Goal: Information Seeking & Learning: Learn about a topic

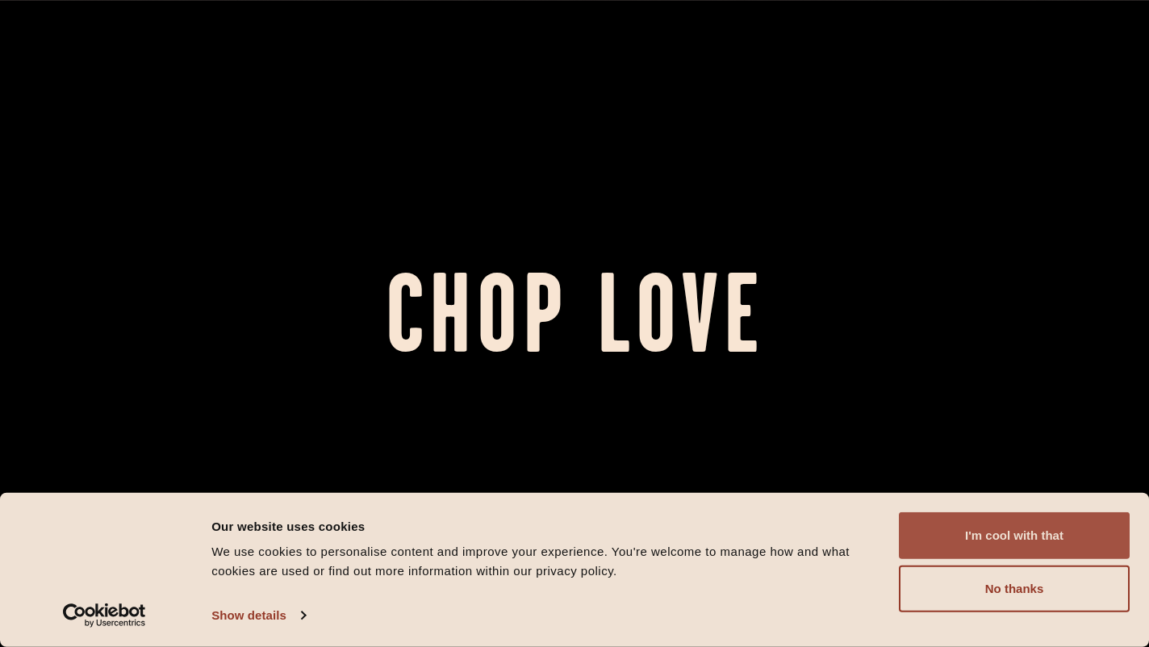
click at [989, 553] on button "I'm cool with that" at bounding box center [1014, 535] width 231 height 47
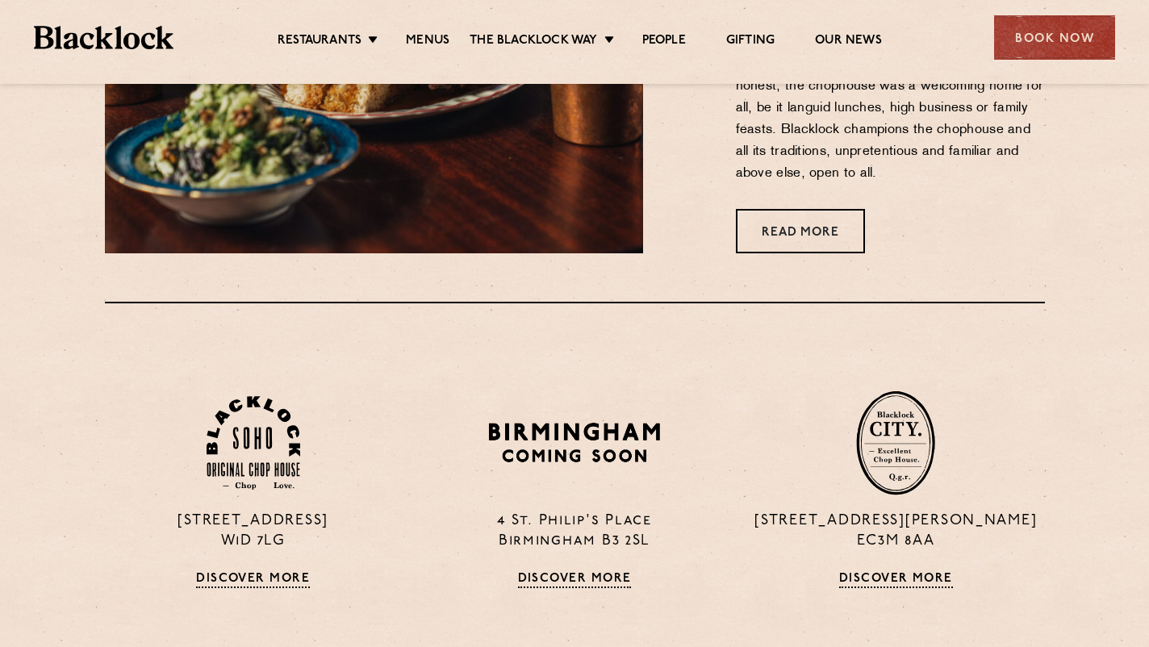
scroll to position [811, 0]
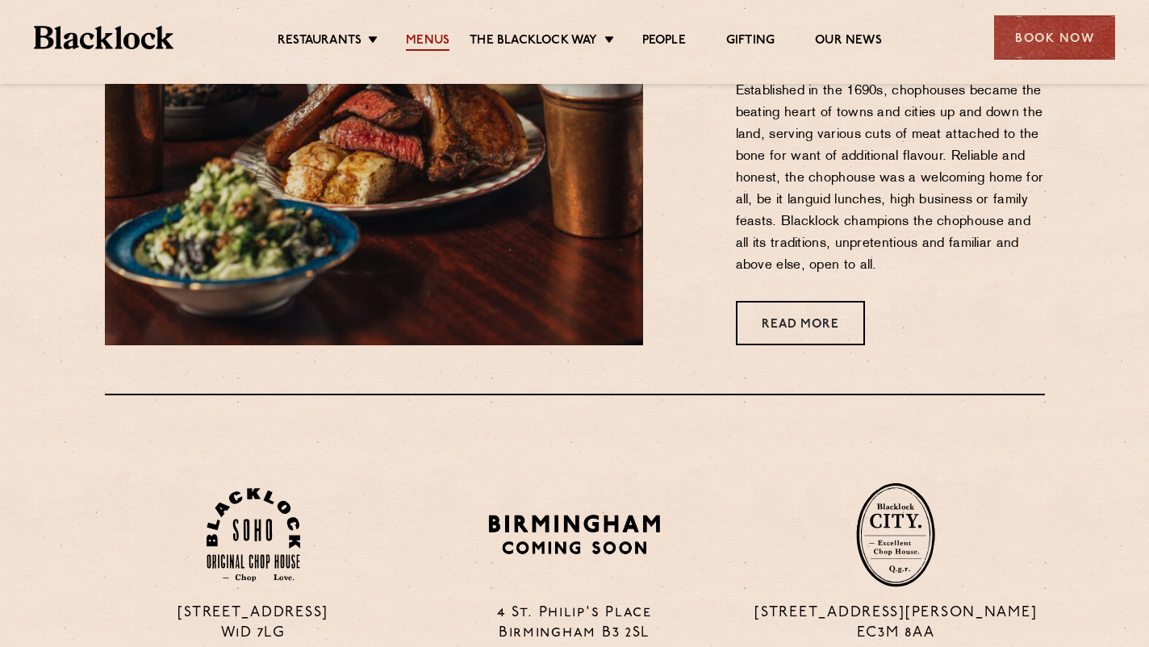
click at [425, 42] on link "Menus" at bounding box center [428, 42] width 44 height 18
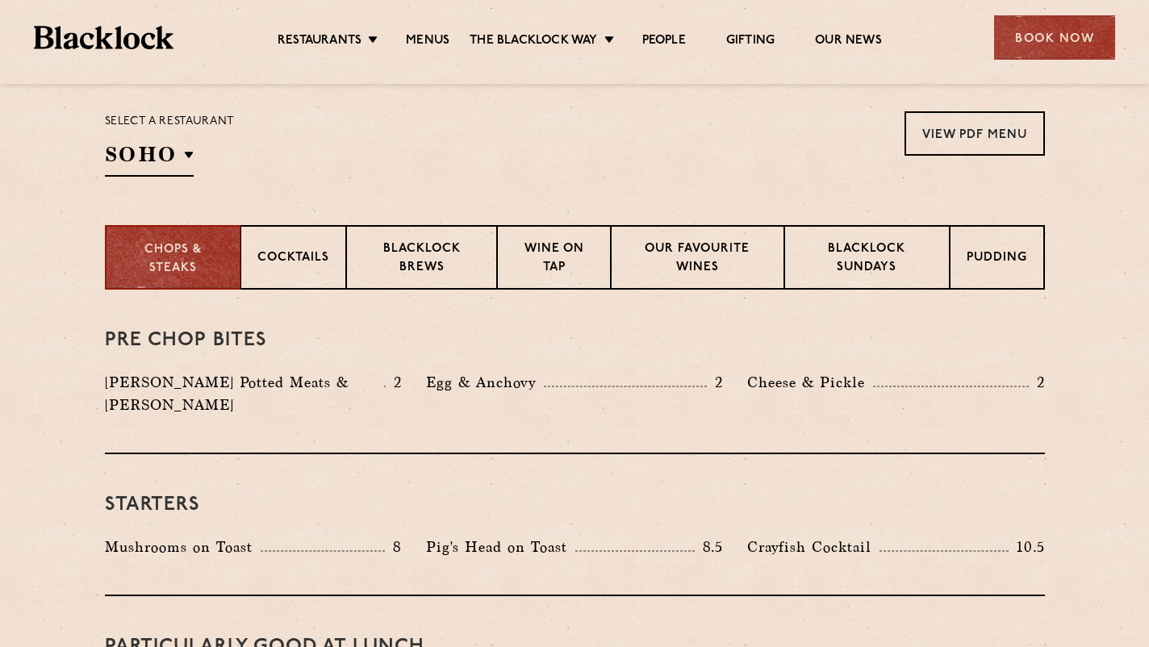
scroll to position [519, 0]
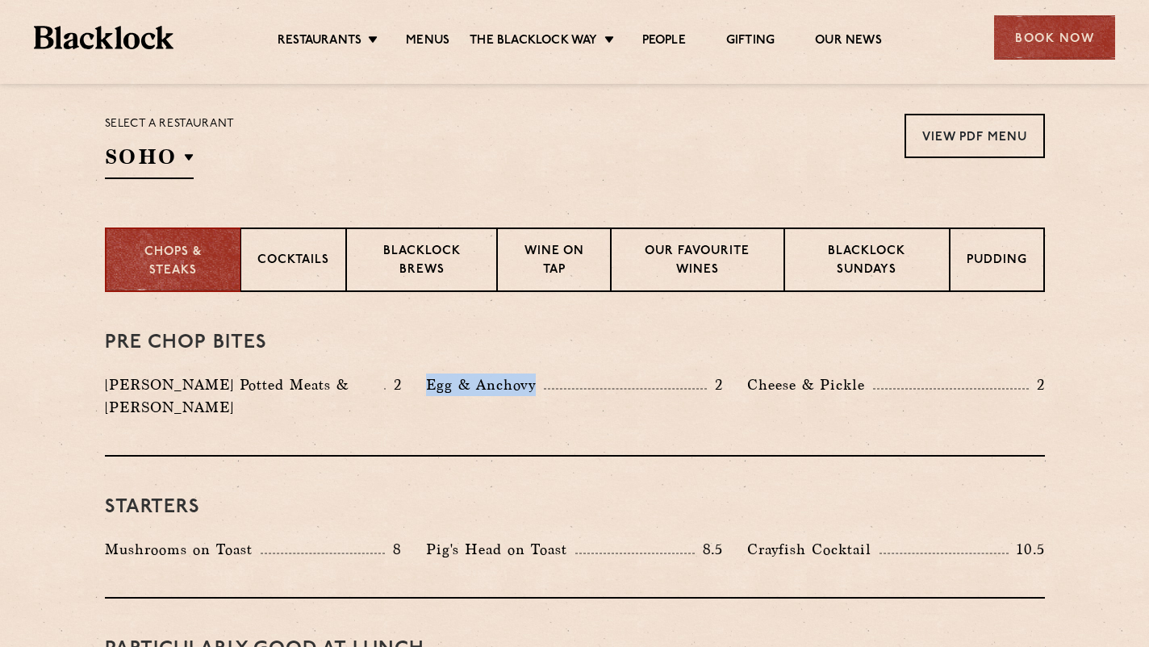
drag, startPoint x: 406, startPoint y: 386, endPoint x: 633, endPoint y: 396, distance: 227.7
click at [633, 397] on div "[PERSON_NAME] Potted Meats & Kimchi 2 Egg & Anchovy 2 [PERSON_NAME] & Pickle 2" at bounding box center [575, 399] width 964 height 53
click at [633, 396] on div "Egg & Anchovy 2" at bounding box center [574, 399] width 321 height 53
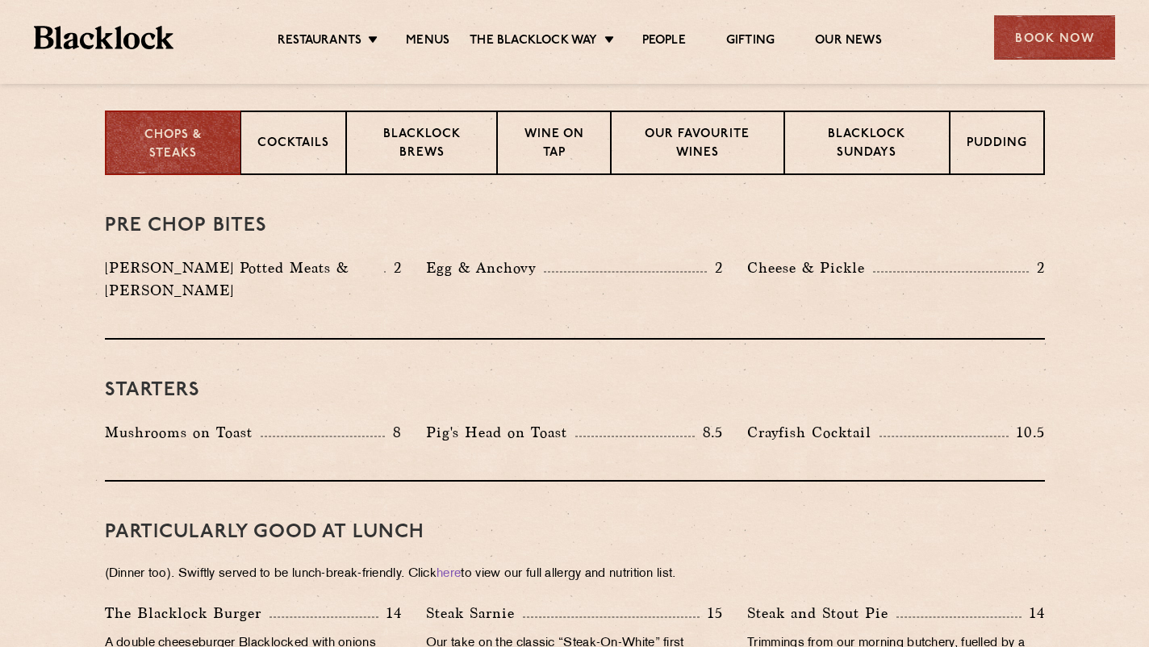
scroll to position [633, 0]
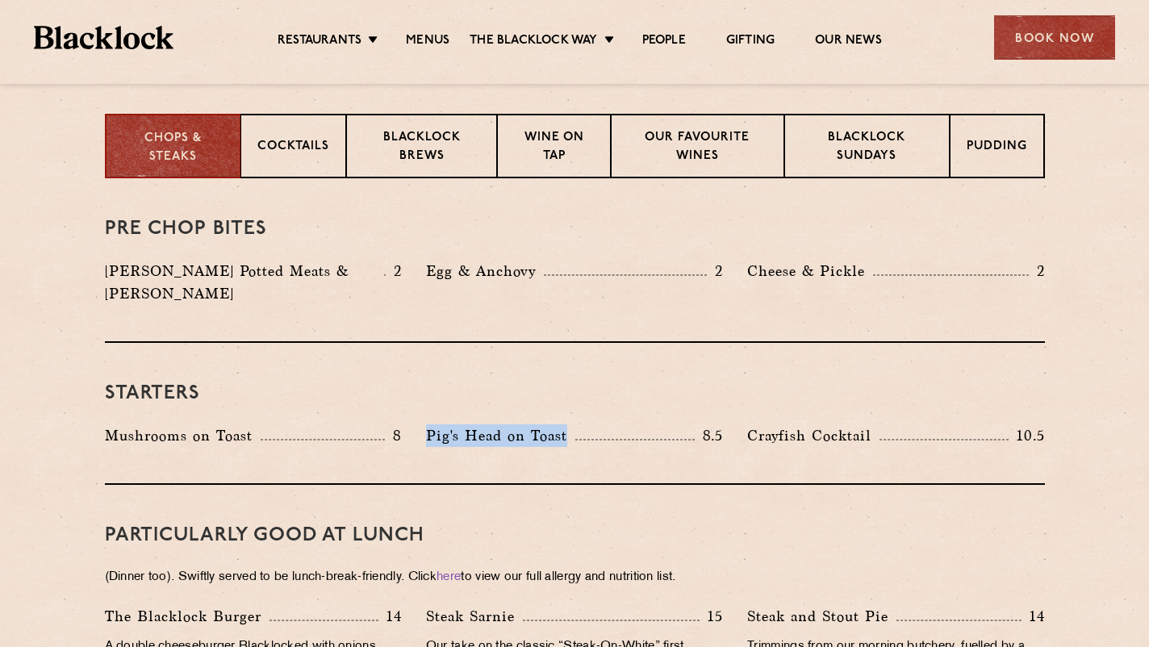
drag, startPoint x: 424, startPoint y: 407, endPoint x: 630, endPoint y: 420, distance: 207.0
click at [630, 424] on div "Pig's Head on Toast 8.5" at bounding box center [574, 439] width 321 height 31
click at [630, 424] on div "Pig's Head on Toast 8.5" at bounding box center [574, 435] width 297 height 23
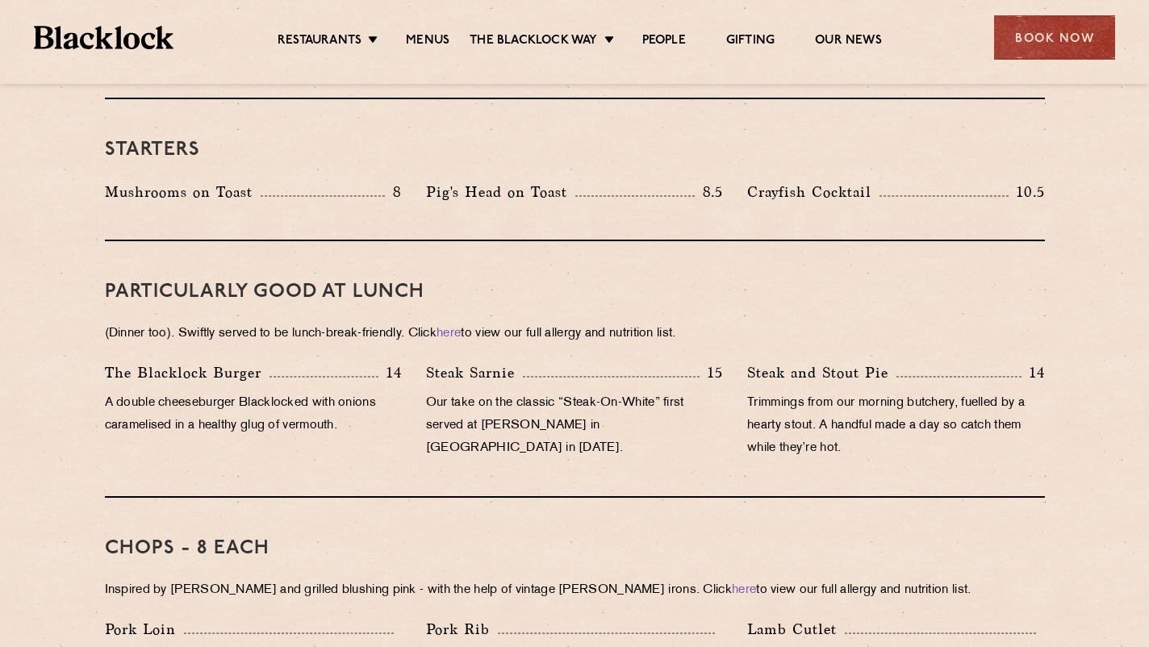
scroll to position [935, 0]
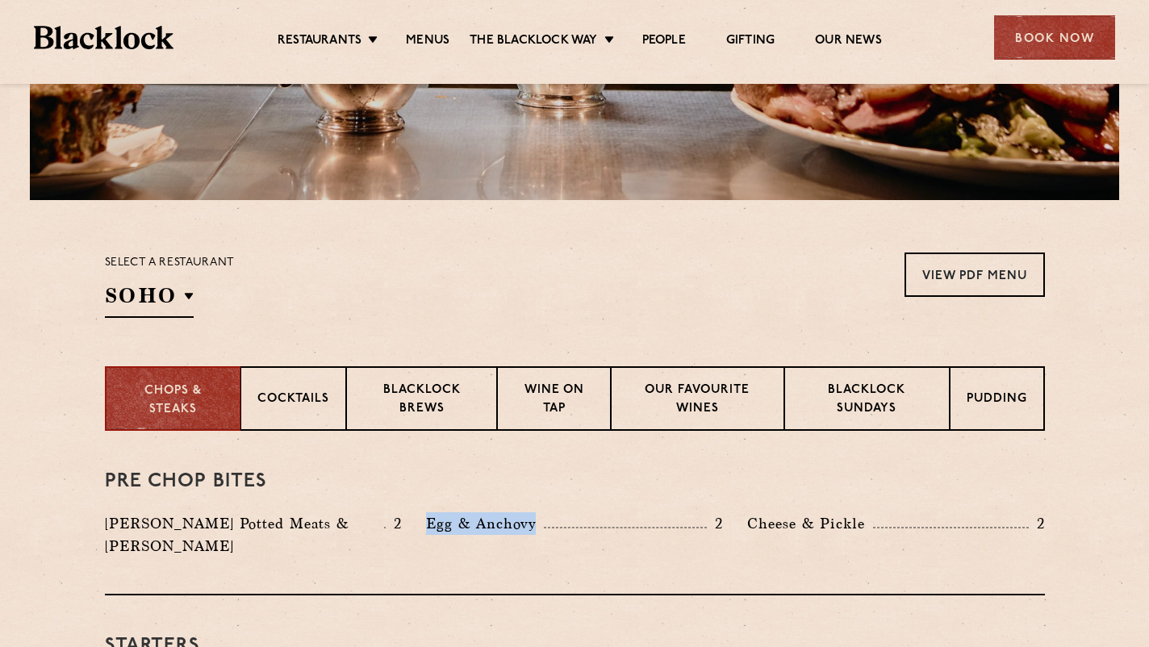
drag, startPoint x: 428, startPoint y: 524, endPoint x: 542, endPoint y: 524, distance: 114.5
click at [542, 524] on p "Egg & Anchovy" at bounding box center [485, 523] width 118 height 23
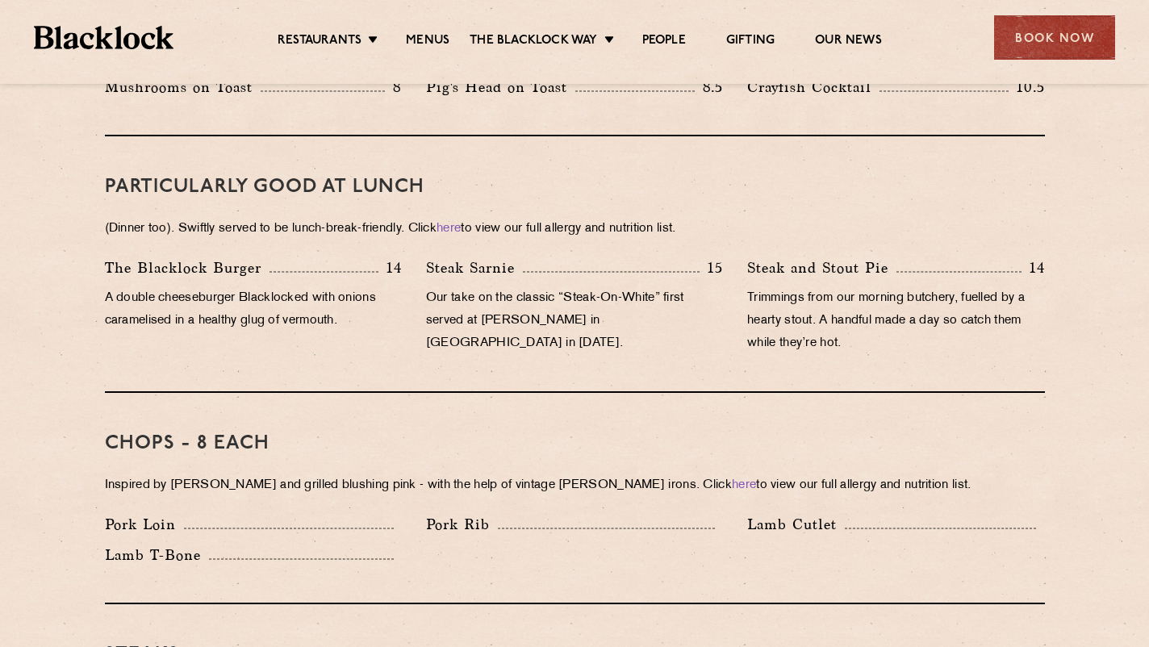
scroll to position [1032, 0]
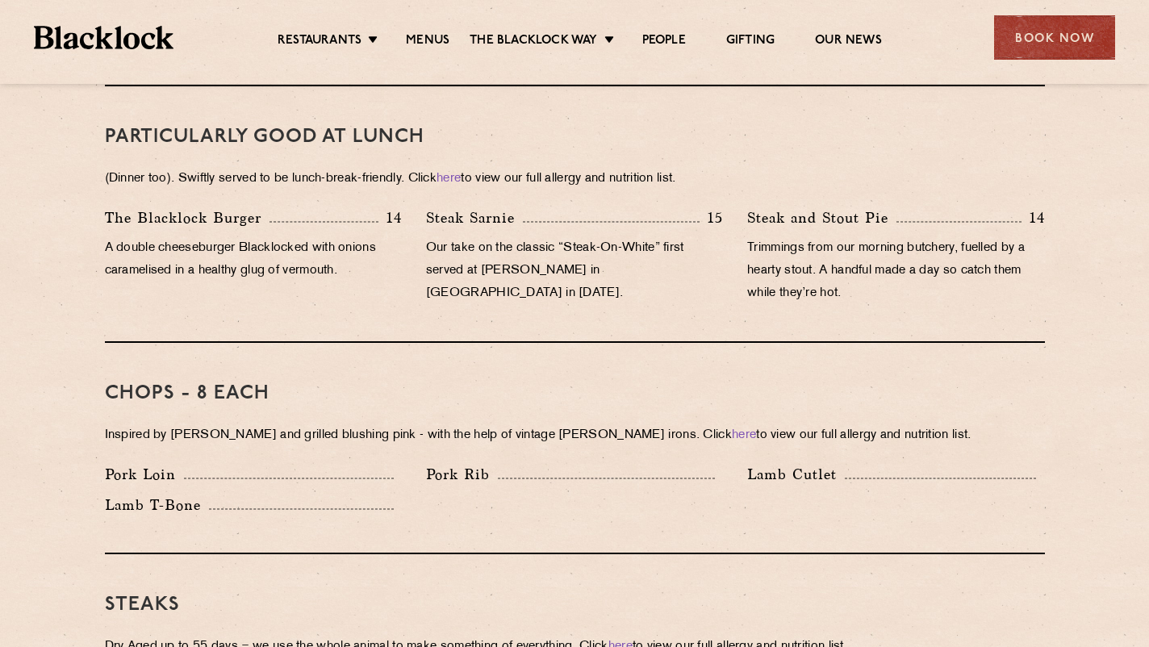
click at [332, 463] on div "Pork Loin" at bounding box center [253, 474] width 297 height 23
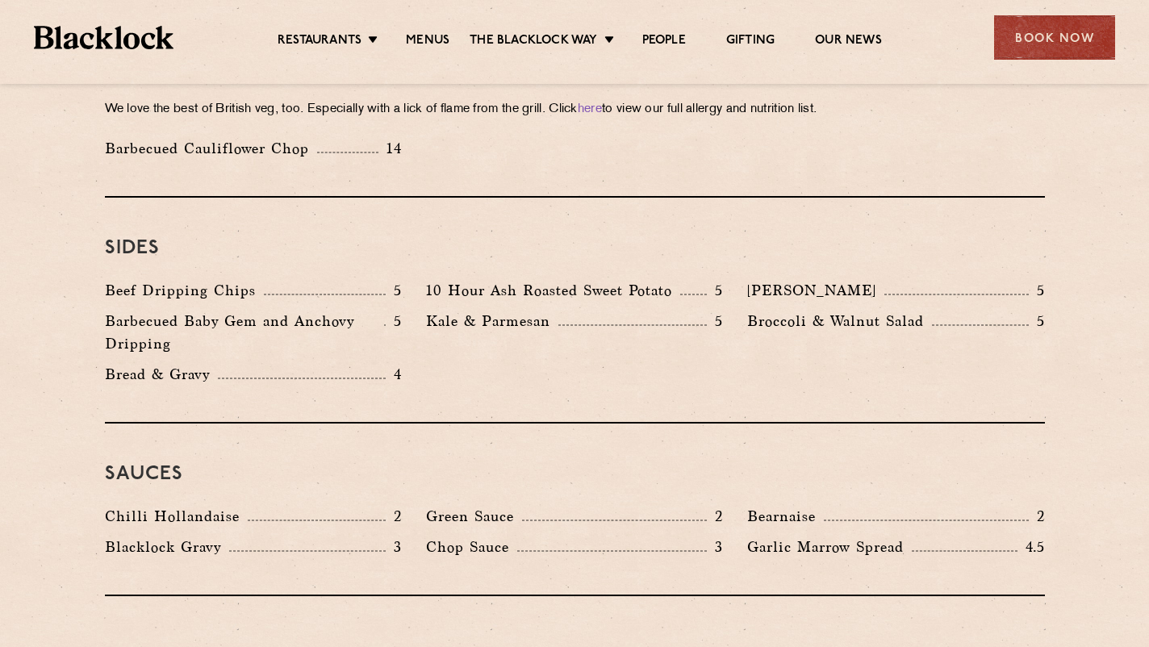
scroll to position [2381, 0]
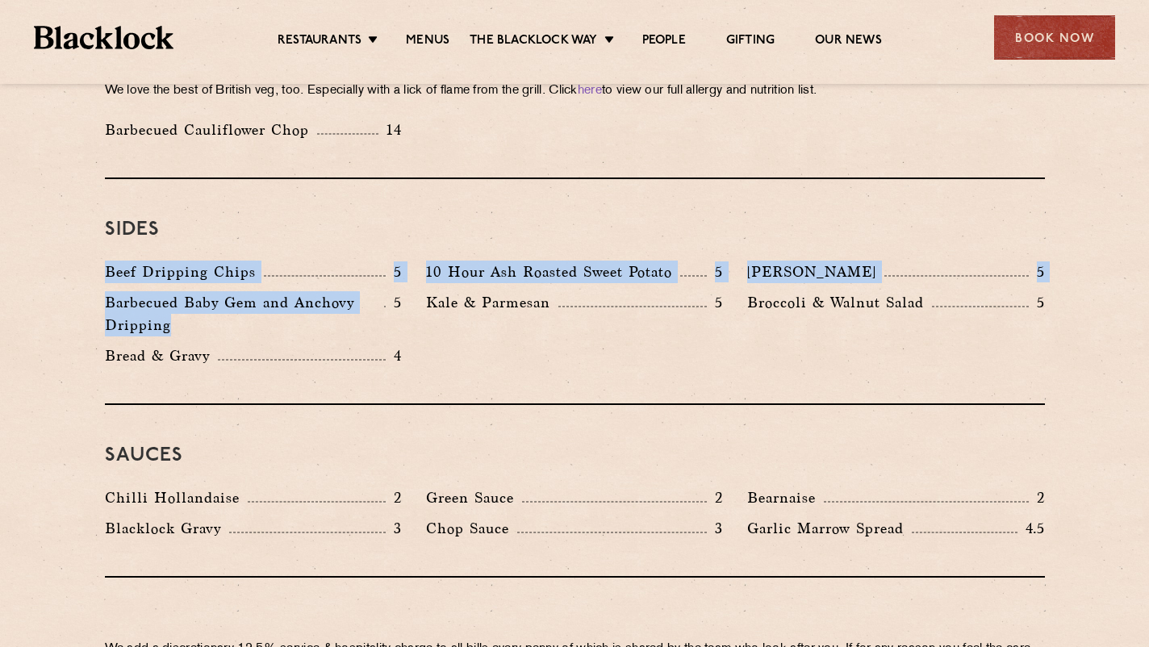
drag, startPoint x: 334, startPoint y: 186, endPoint x: 335, endPoint y: 265, distance: 79.1
click at [337, 266] on div "Sides Beef Dripping Chips 5 10 Hour Ash Roasted Sweet Potato 5 Autumn Slaw 5 Ba…" at bounding box center [575, 292] width 940 height 226
click at [335, 291] on p "Barbecued Baby Gem and Anchovy Dripping" at bounding box center [244, 313] width 279 height 45
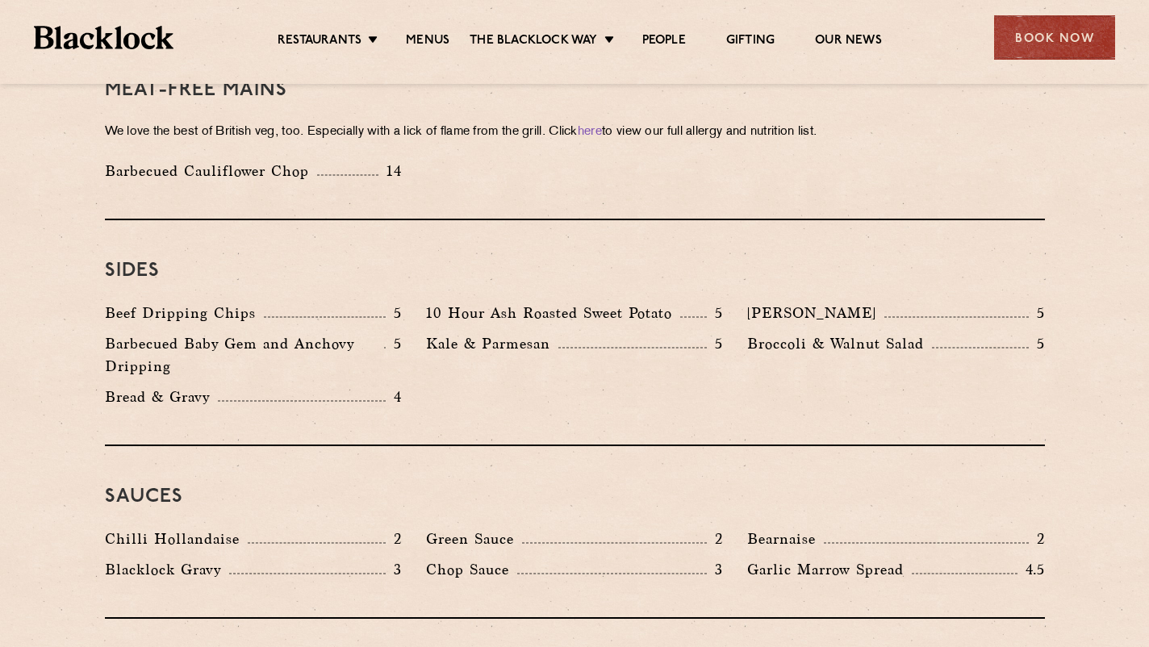
scroll to position [2802, 0]
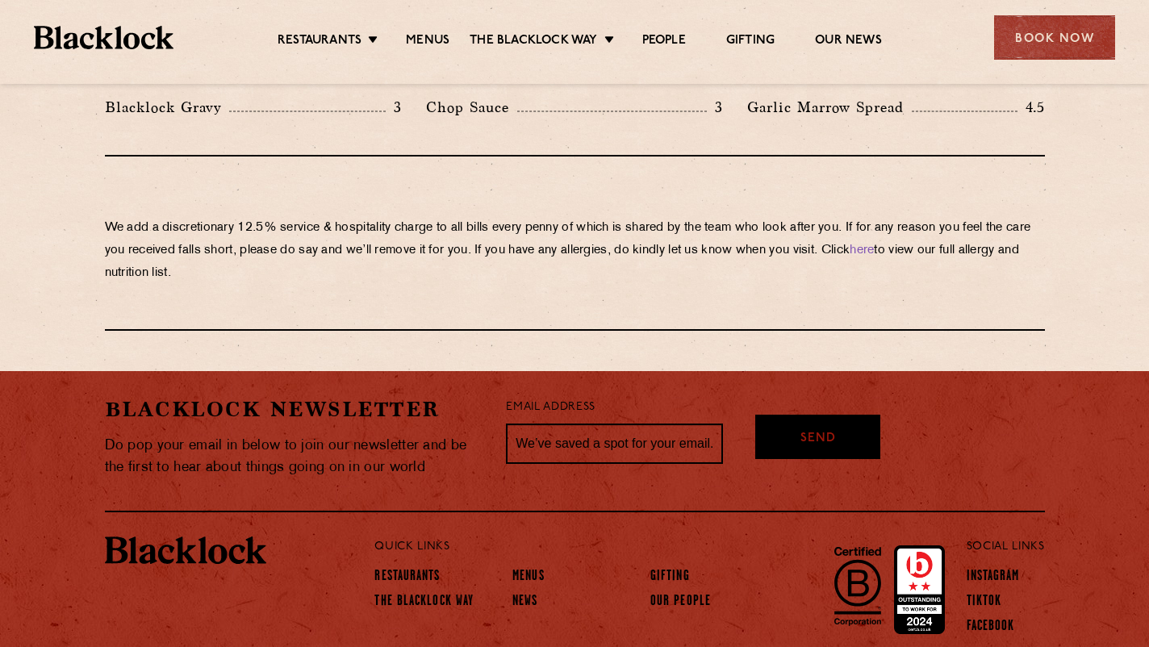
drag, startPoint x: 306, startPoint y: 182, endPoint x: 325, endPoint y: 265, distance: 85.3
click at [325, 265] on div "We add a discretionary 12.5% service & hospitality charge to all bills every [P…" at bounding box center [575, 243] width 940 height 174
click at [361, 217] on p "We add a discretionary 12.5% service & hospitality charge to all bills every [P…" at bounding box center [575, 251] width 940 height 68
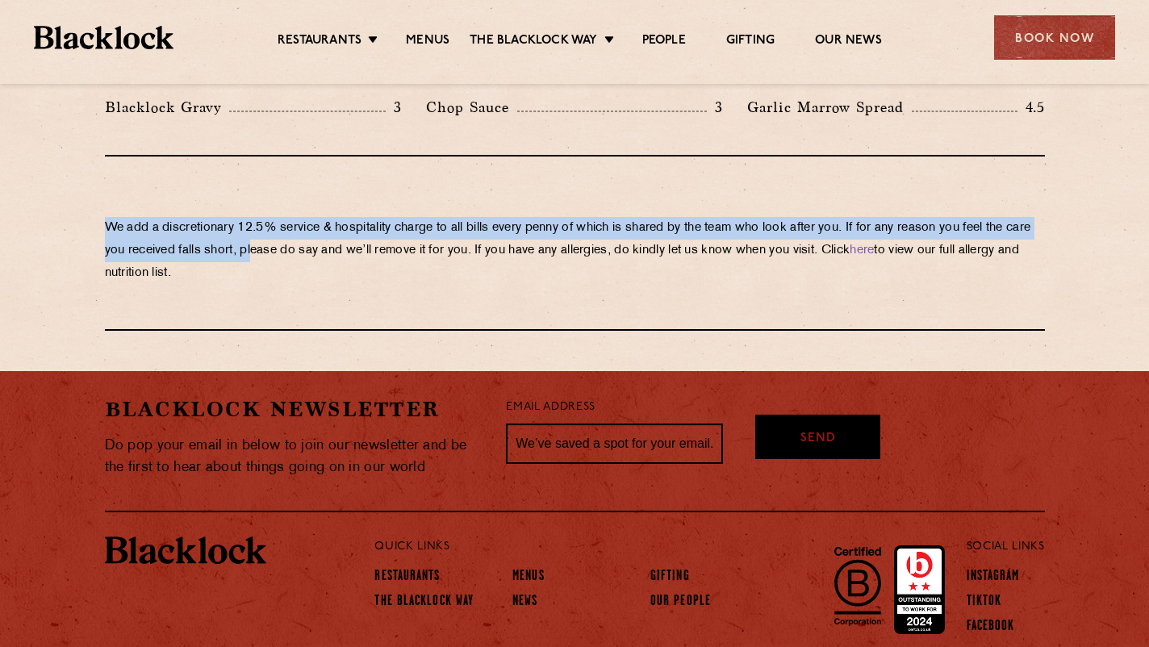
drag, startPoint x: 283, startPoint y: 209, endPoint x: 224, endPoint y: 139, distance: 91.6
click at [224, 156] on div "We add a discretionary 12.5% service & hospitality charge to all bills every [P…" at bounding box center [575, 243] width 940 height 174
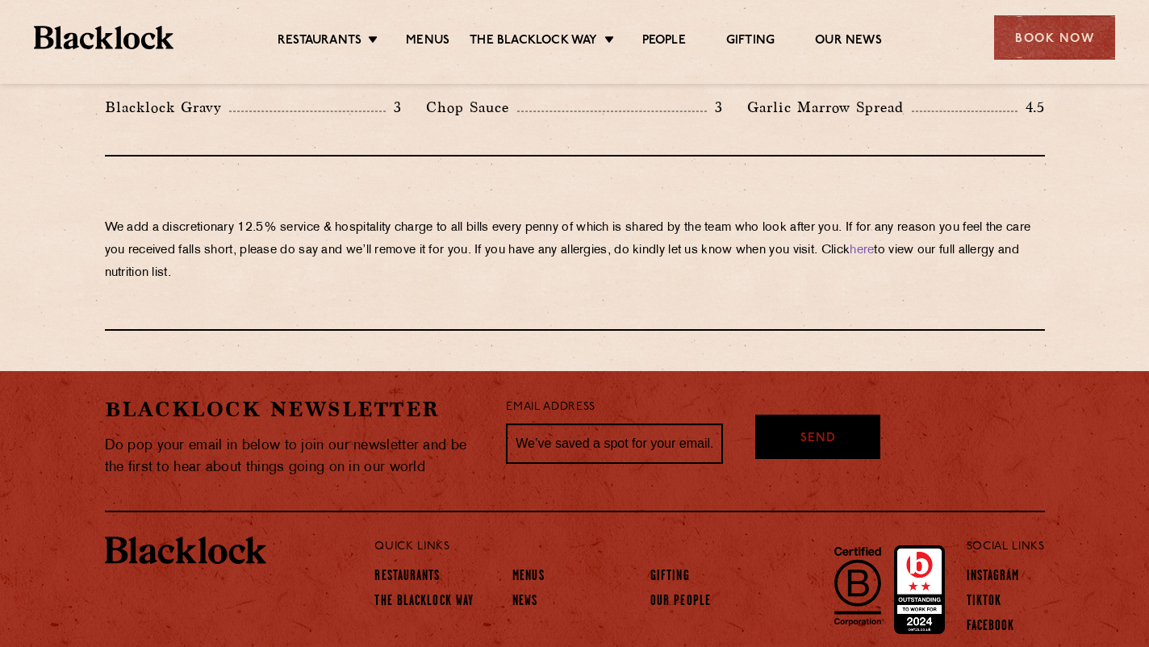
click at [227, 217] on p "We add a discretionary 12.5% service & hospitality charge to all bills every [P…" at bounding box center [575, 251] width 940 height 68
drag, startPoint x: 136, startPoint y: 169, endPoint x: 329, endPoint y: 219, distance: 200.2
click at [337, 234] on div "We add a discretionary 12.5% service & hospitality charge to all bills every [P…" at bounding box center [575, 243] width 940 height 174
click at [329, 219] on p "We add a discretionary 12.5% service & hospitality charge to all bills every [P…" at bounding box center [575, 251] width 940 height 68
drag, startPoint x: 364, startPoint y: 278, endPoint x: 160, endPoint y: 144, distance: 244.1
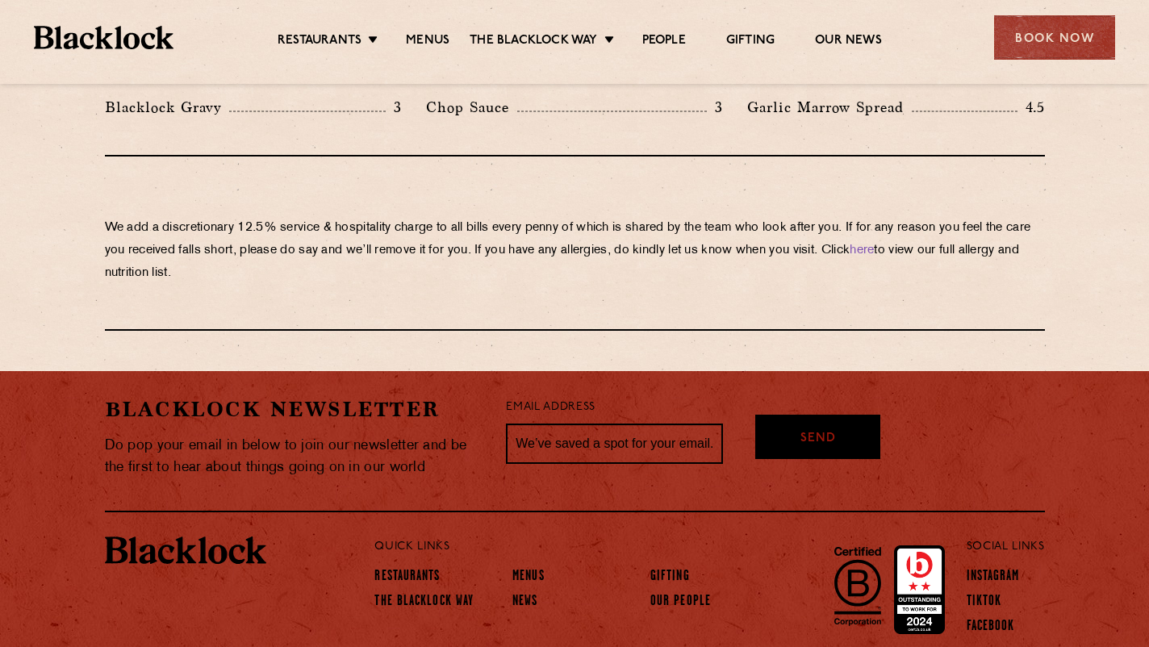
click at [160, 156] on div "We add a discretionary 12.5% service & hospitality charge to all bills every [P…" at bounding box center [575, 243] width 940 height 174
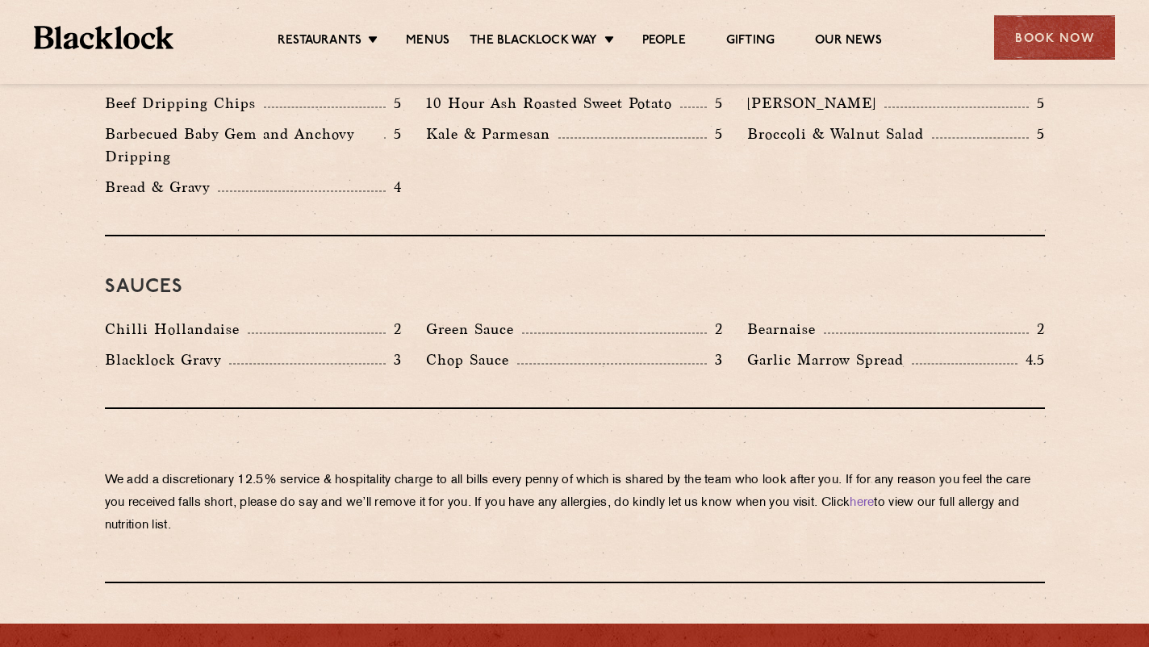
scroll to position [2041, 0]
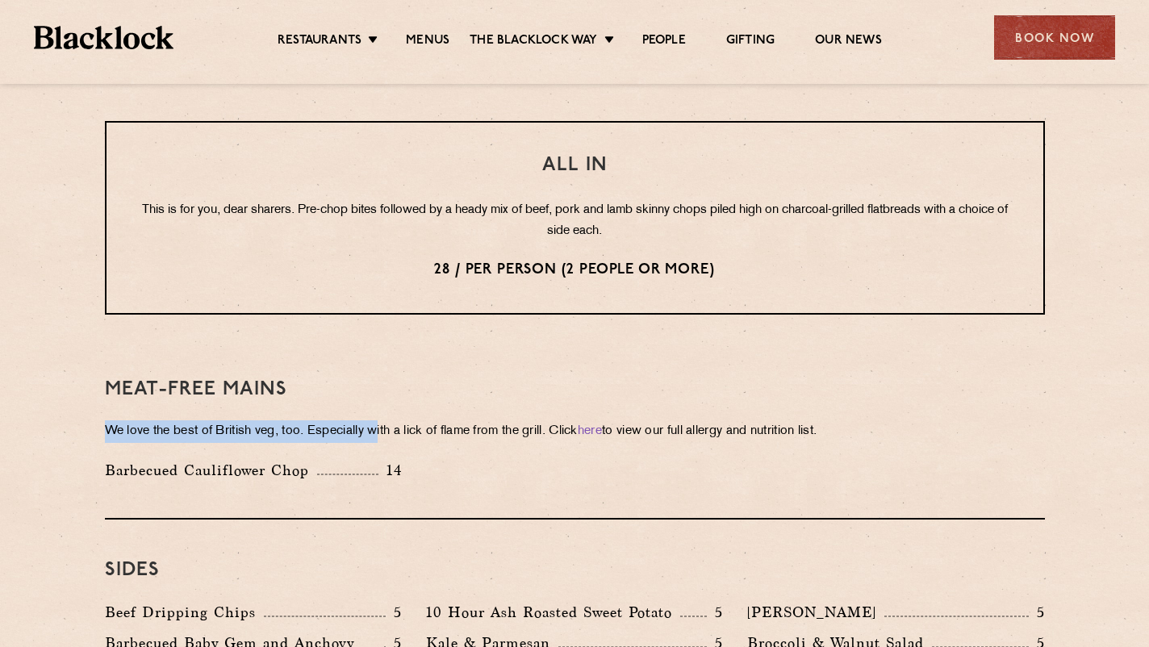
drag, startPoint x: 362, startPoint y: 364, endPoint x: 379, endPoint y: 381, distance: 24.0
click at [381, 382] on div "Meat-Free mains We love the best of British veg, too. Especially with a lick of…" at bounding box center [575, 429] width 940 height 181
click at [379, 420] on p "We love the best of British veg, too. Especially with a lick of flame from the …" at bounding box center [575, 431] width 940 height 23
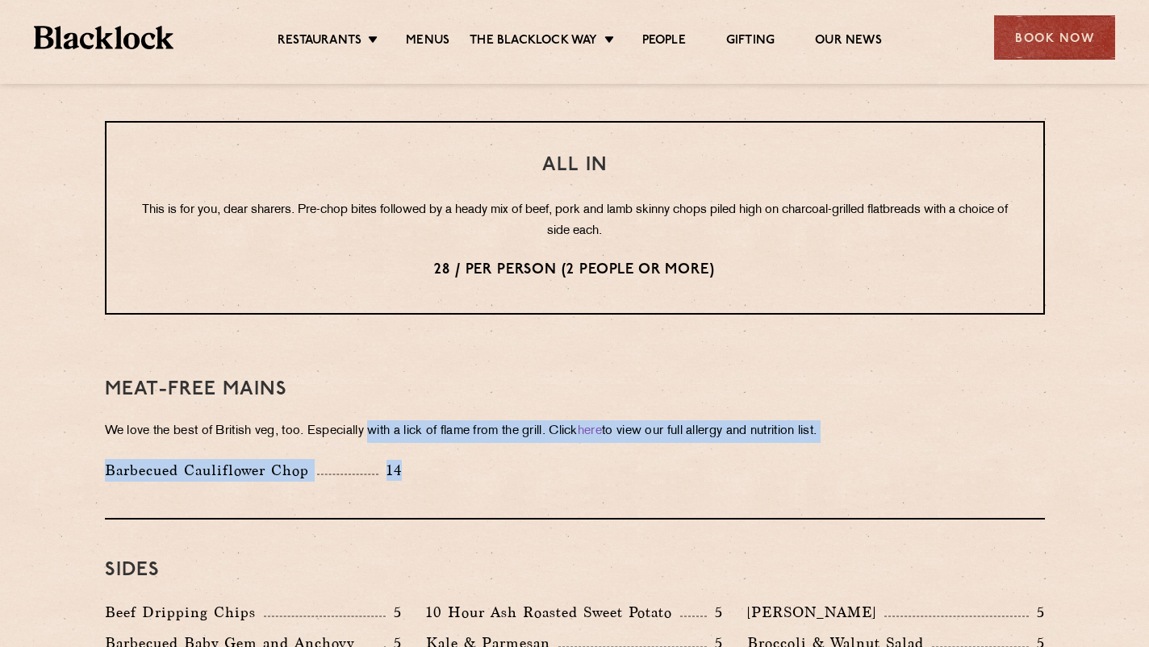
drag, startPoint x: 379, startPoint y: 381, endPoint x: 410, endPoint y: 415, distance: 46.3
click at [410, 415] on div "Meat-Free mains We love the best of British veg, too. Especially with a lick of…" at bounding box center [575, 429] width 940 height 181
click at [410, 459] on div "Barbecued Cauliflower Chop 14" at bounding box center [253, 474] width 321 height 31
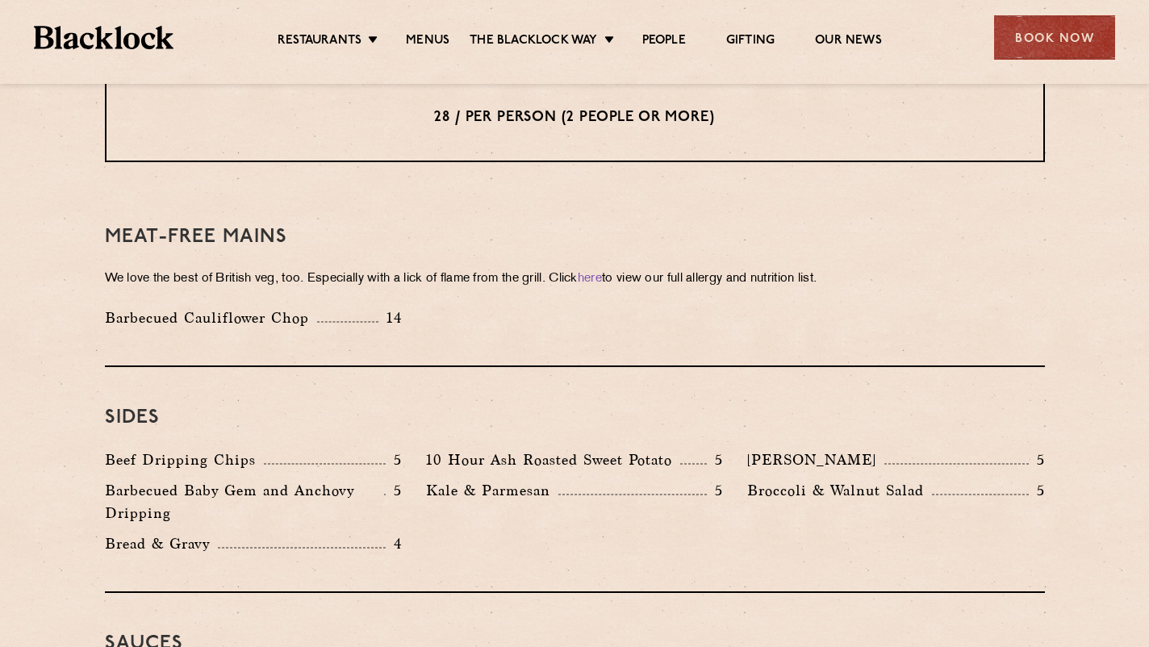
scroll to position [2203, 0]
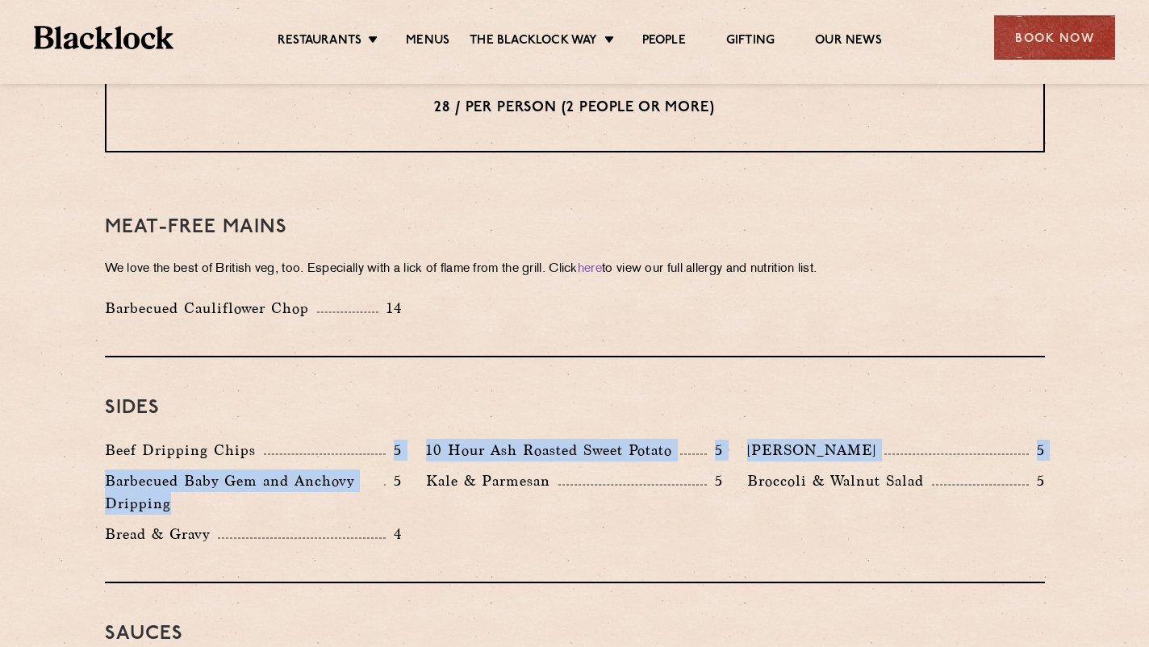
drag, startPoint x: 292, startPoint y: 418, endPoint x: 307, endPoint y: 436, distance: 24.1
click at [310, 439] on div "Beef Dripping Chips 5 10 Hour Ash Roasted Sweet Potato 5 Autumn Slaw 5 Barbecue…" at bounding box center [575, 496] width 964 height 115
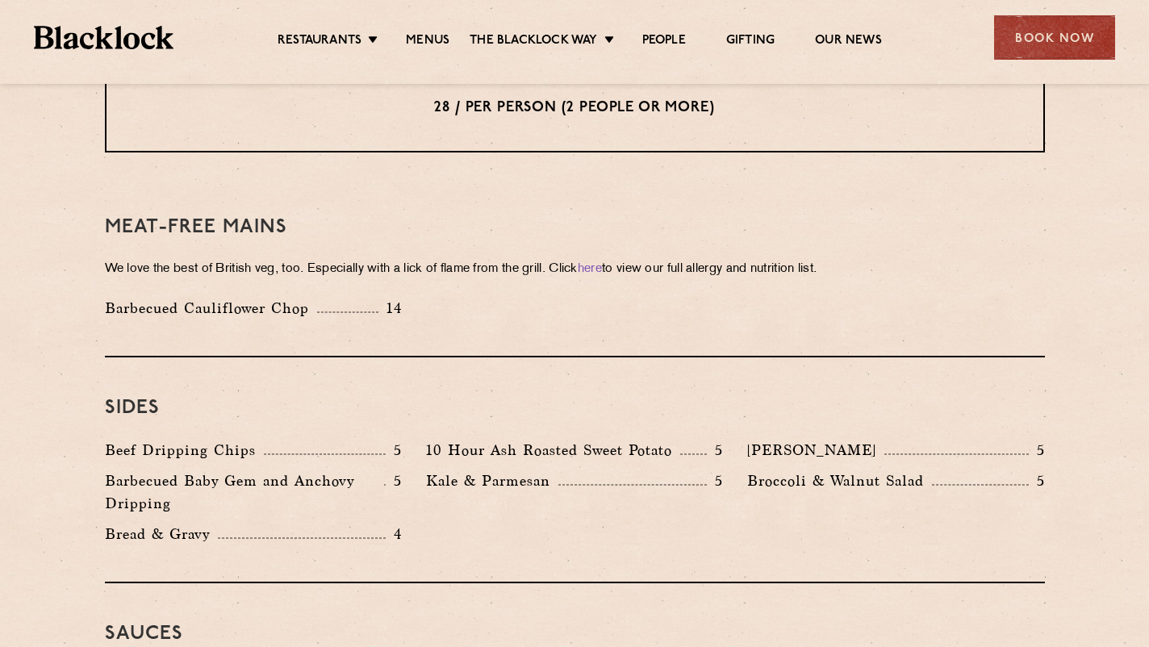
click at [307, 469] on p "Barbecued Baby Gem and Anchovy Dripping" at bounding box center [244, 491] width 279 height 45
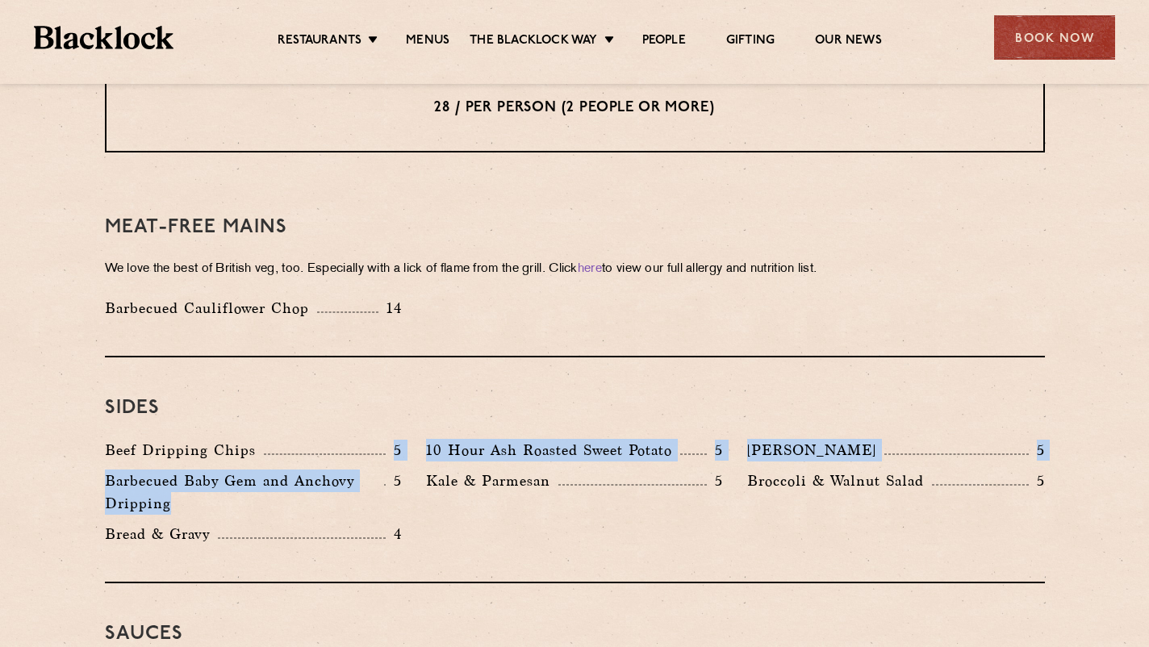
drag, startPoint x: 307, startPoint y: 451, endPoint x: 311, endPoint y: 407, distance: 44.6
click at [311, 439] on div "Beef Dripping Chips 5 10 Hour Ash Roasted Sweet Potato 5 Autumn Slaw 5 Barbecue…" at bounding box center [575, 496] width 964 height 115
click at [286, 472] on div "Barbecued Baby Gem and Anchovy Dripping 5" at bounding box center [253, 495] width 321 height 53
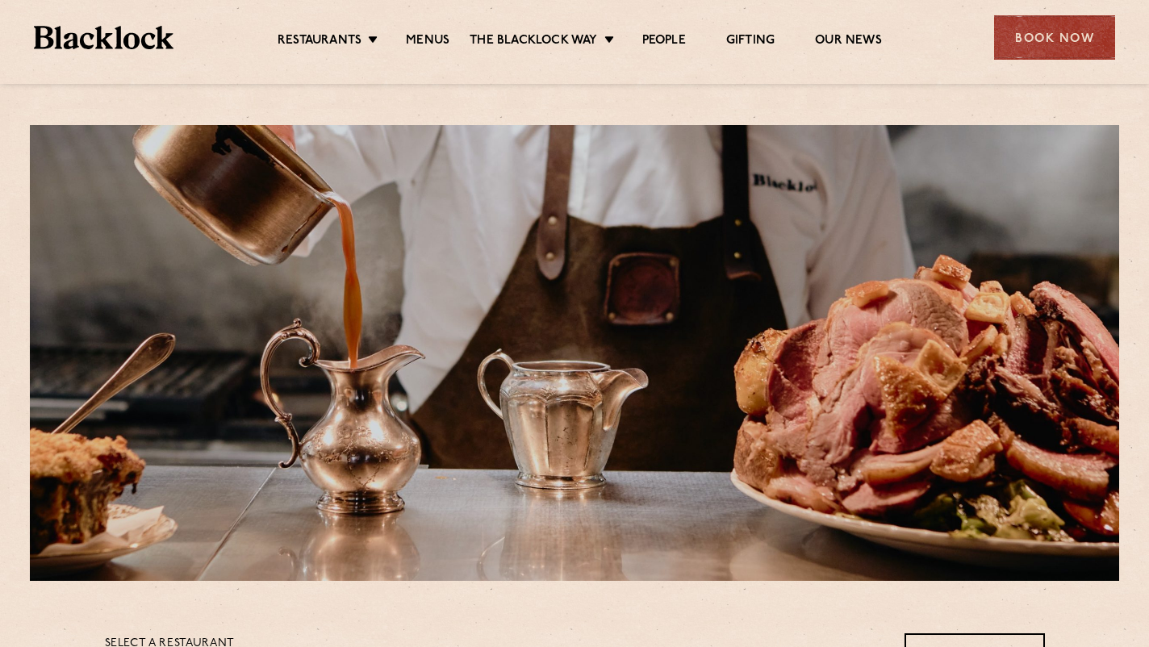
scroll to position [0, 0]
